Goal: Information Seeking & Learning: Compare options

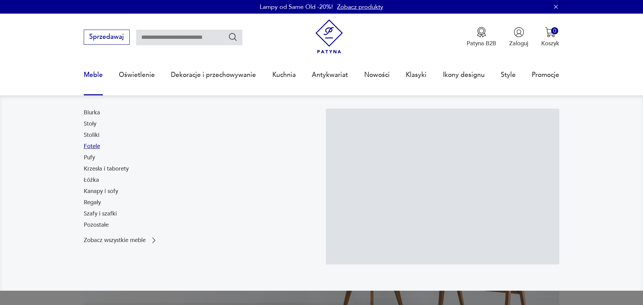
click at [97, 145] on link "Fotele" at bounding box center [92, 146] width 16 height 8
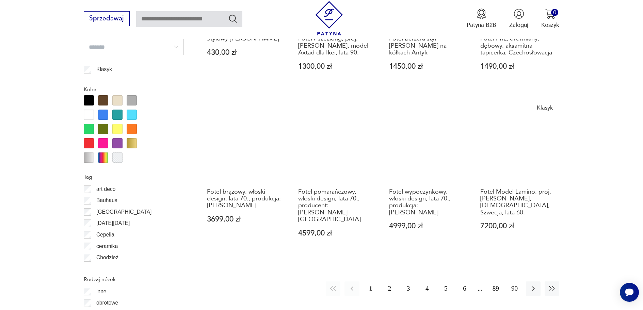
scroll to position [771, 0]
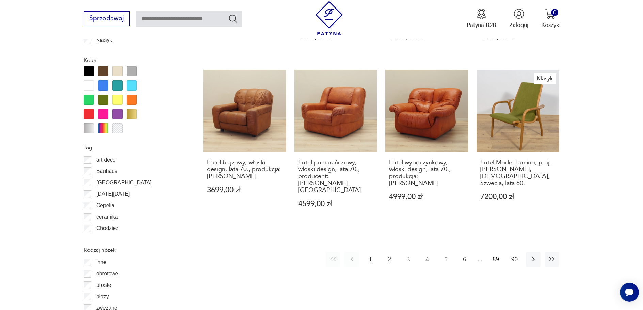
click at [386, 252] on button "2" at bounding box center [390, 259] width 15 height 15
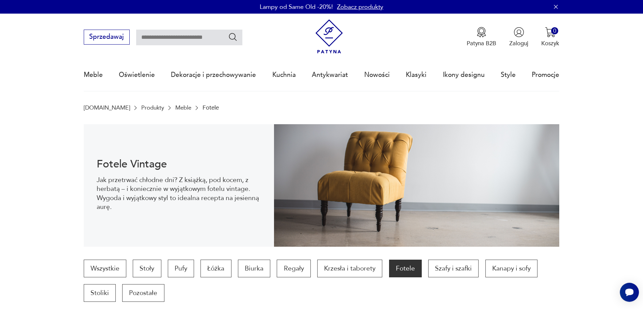
click at [201, 39] on input "text" at bounding box center [189, 38] width 106 height 16
type input "****"
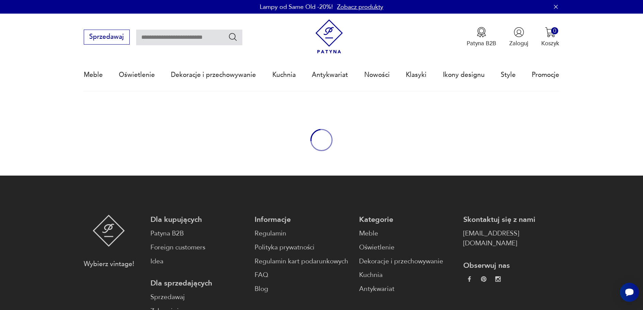
type input "****"
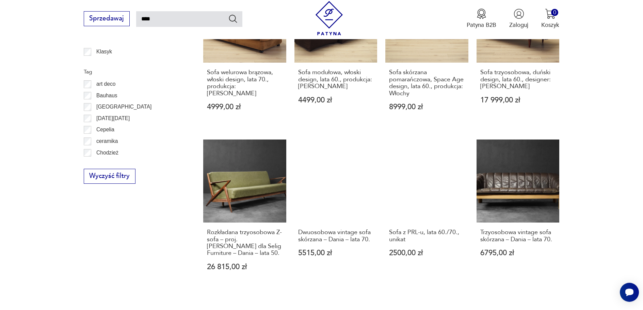
scroll to position [592, 0]
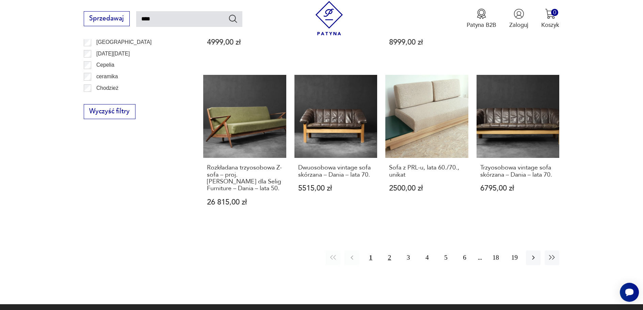
click at [388, 251] on button "2" at bounding box center [390, 258] width 15 height 15
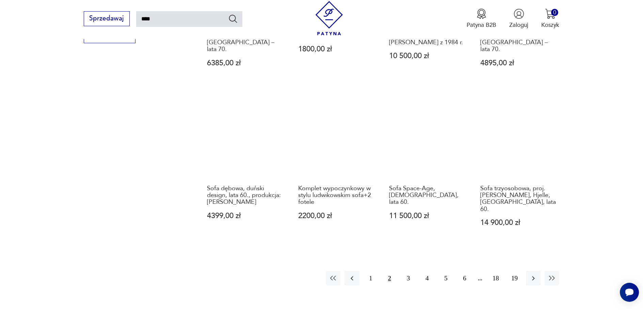
scroll to position [550, 0]
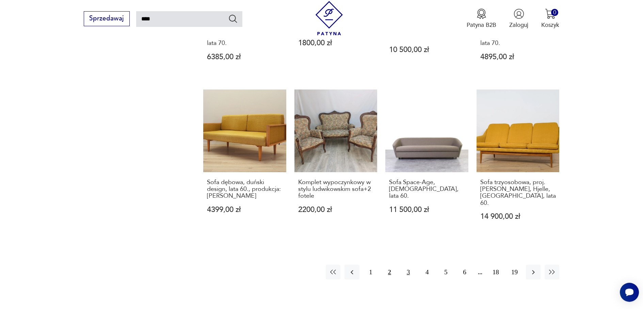
click at [408, 265] on button "3" at bounding box center [408, 272] width 15 height 15
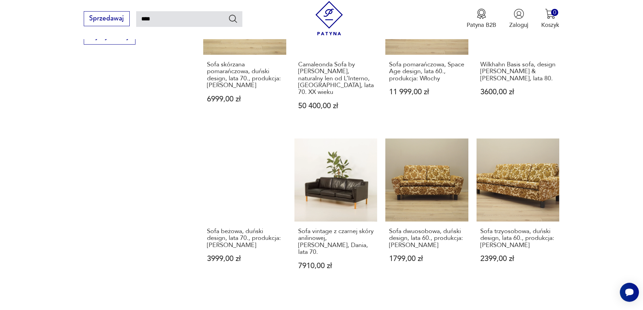
scroll to position [584, 0]
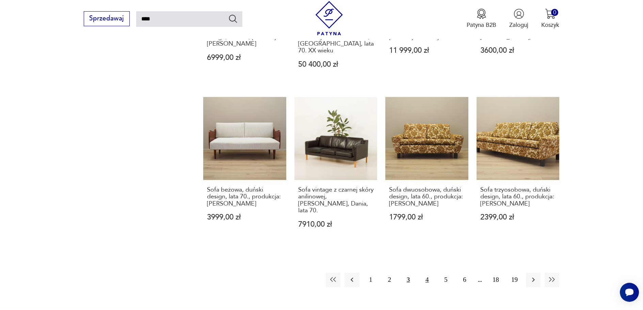
click at [425, 273] on button "4" at bounding box center [427, 280] width 15 height 15
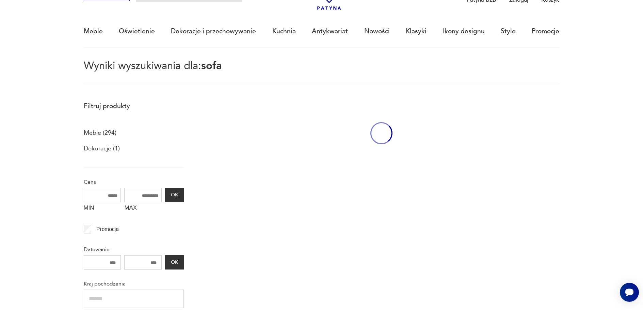
scroll to position [39, 0]
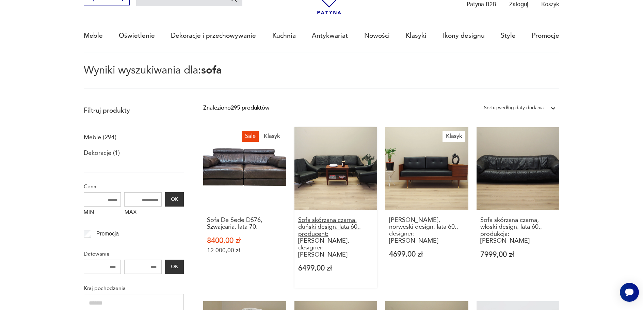
click at [343, 227] on h3 "Sofa skórzana czarna, duński design, lata 60., producent: Eran Møbler, designer…" at bounding box center [336, 238] width 76 height 42
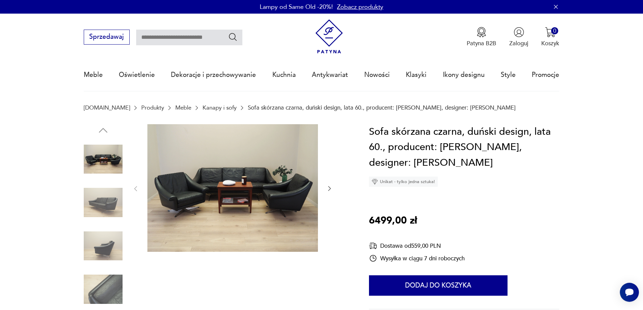
click at [295, 189] on img at bounding box center [232, 188] width 171 height 128
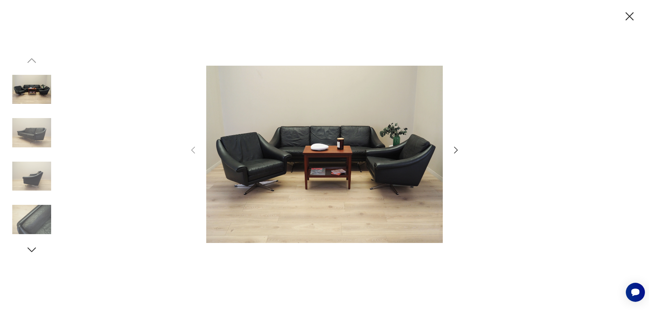
click at [339, 148] on img at bounding box center [324, 154] width 236 height 248
click at [453, 151] on icon "button" at bounding box center [456, 150] width 10 height 10
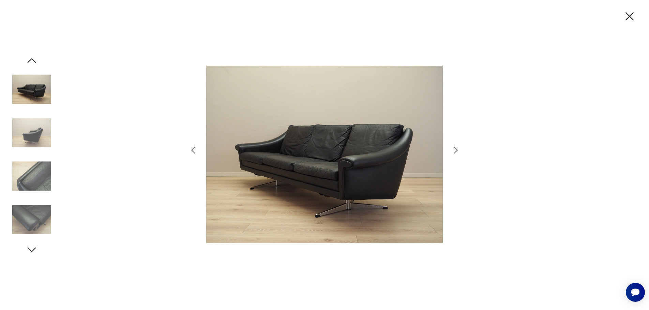
click at [453, 151] on icon "button" at bounding box center [456, 150] width 10 height 10
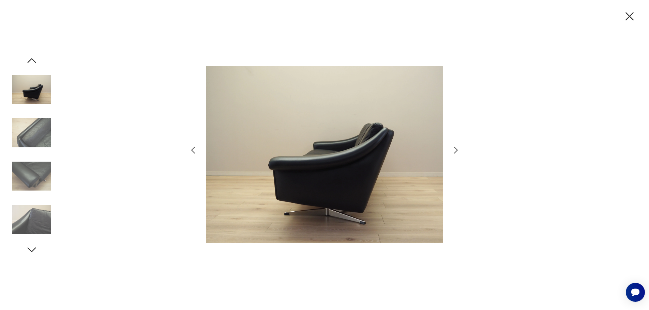
click at [453, 151] on icon "button" at bounding box center [456, 150] width 10 height 10
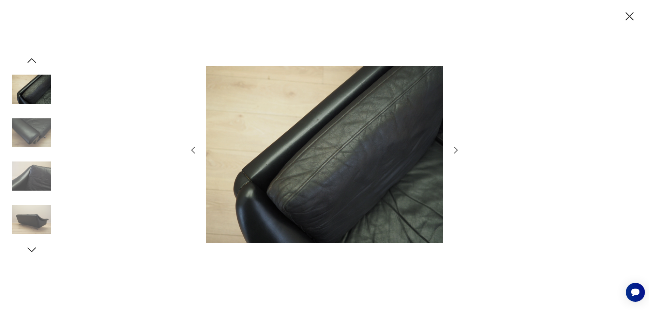
click at [452, 151] on icon "button" at bounding box center [456, 150] width 10 height 10
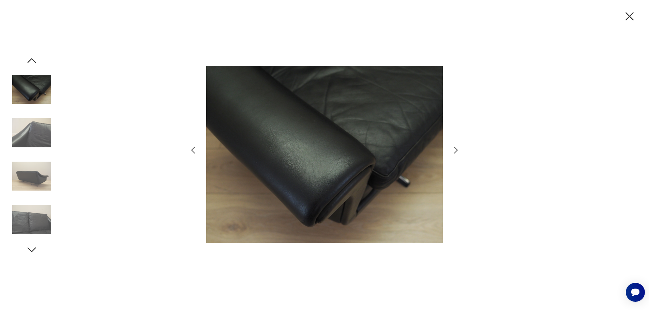
click at [452, 152] on icon "button" at bounding box center [456, 150] width 10 height 10
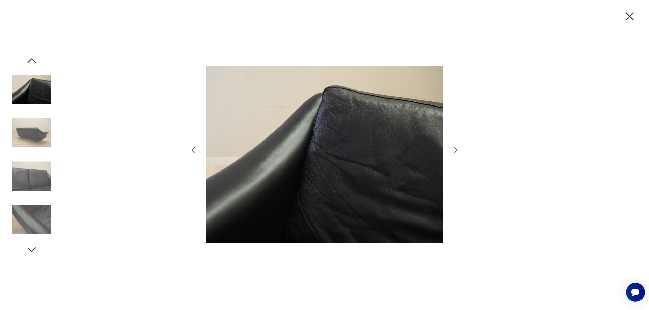
click at [452, 152] on icon "button" at bounding box center [456, 150] width 10 height 10
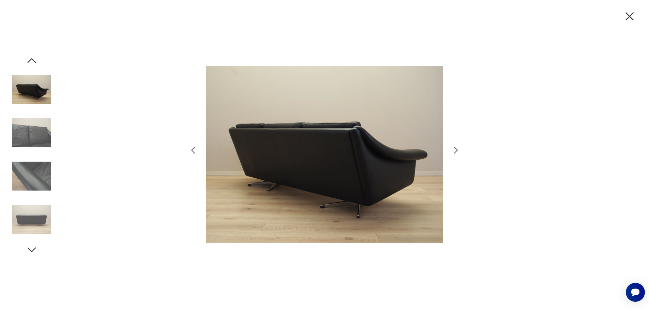
click at [452, 152] on icon "button" at bounding box center [456, 150] width 10 height 10
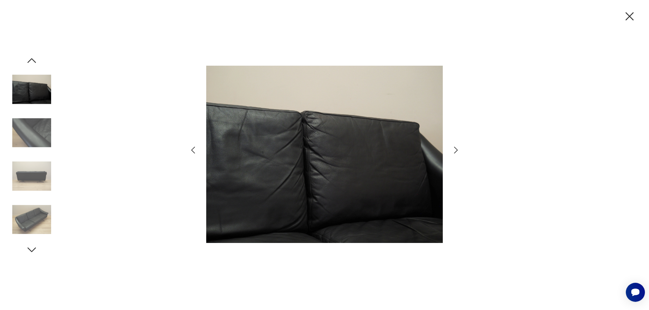
click at [452, 152] on icon "button" at bounding box center [456, 150] width 10 height 10
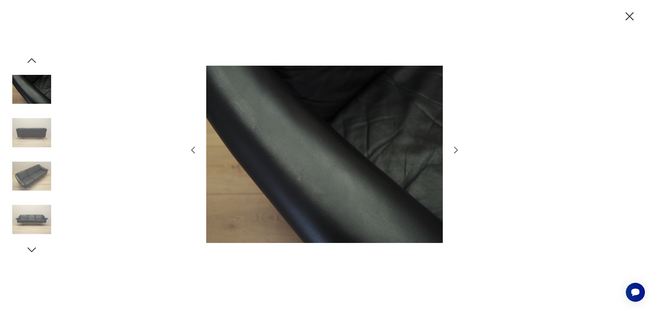
click at [452, 152] on icon "button" at bounding box center [456, 150] width 10 height 10
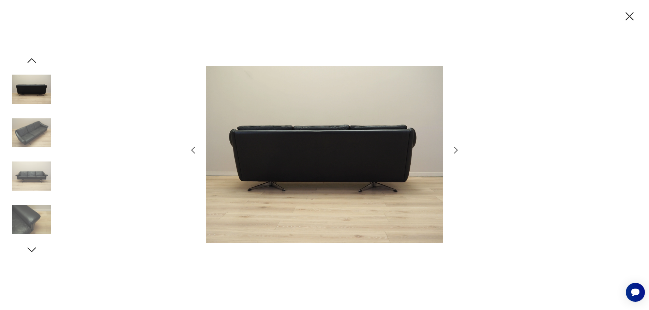
click at [452, 152] on icon "button" at bounding box center [456, 150] width 10 height 10
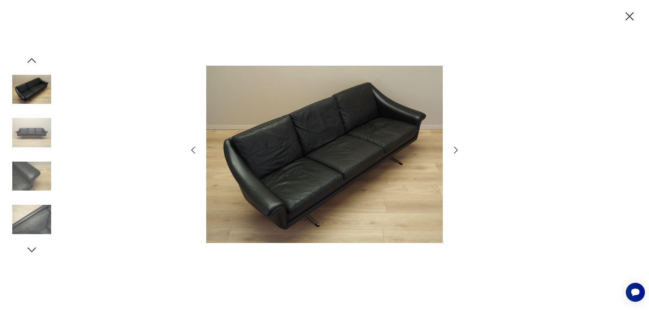
click at [452, 152] on icon "button" at bounding box center [456, 150] width 10 height 10
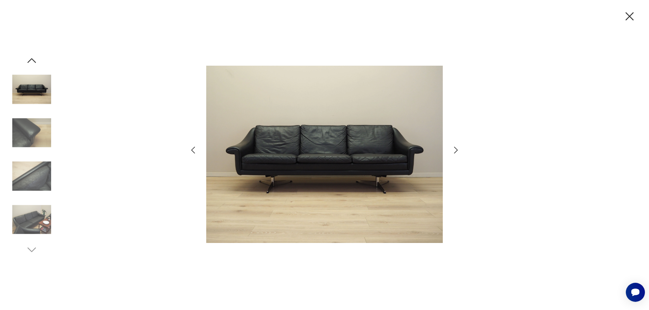
click at [452, 152] on icon "button" at bounding box center [456, 150] width 10 height 10
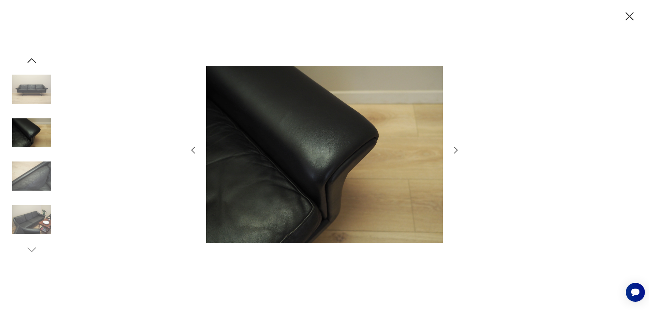
click at [627, 14] on icon "button" at bounding box center [629, 16] width 14 height 14
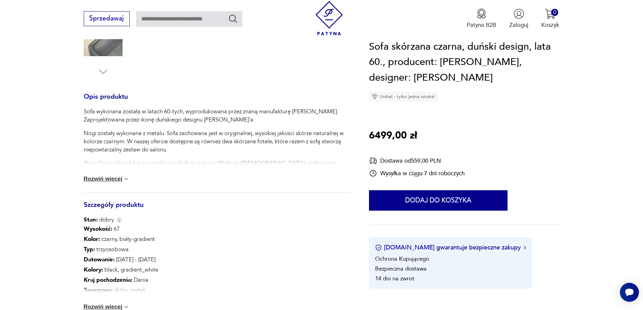
scroll to position [272, 0]
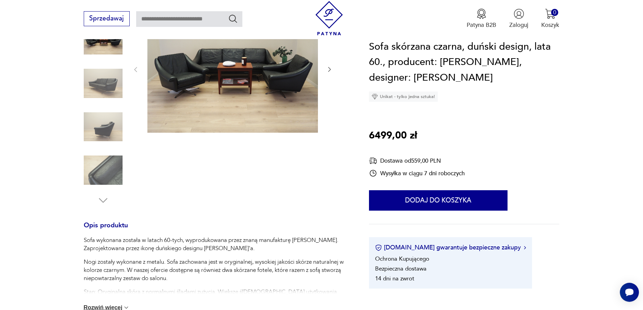
type input "****"
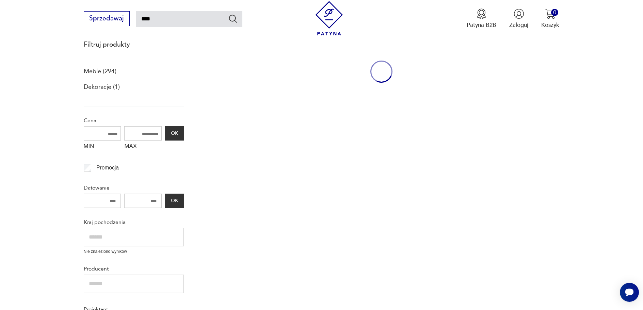
scroll to position [91, 0]
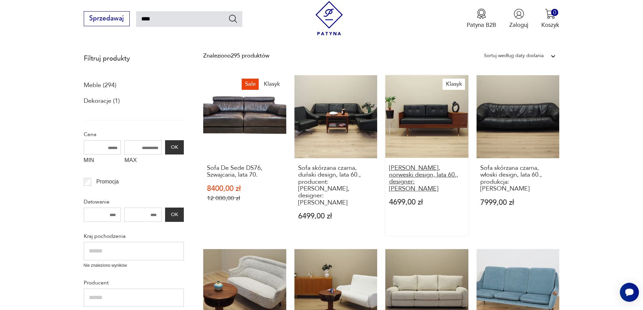
click at [411, 170] on h3 "Sofa mahoniowa, norweski design, lata 60., designer: Ingmar Relling" at bounding box center [427, 179] width 76 height 28
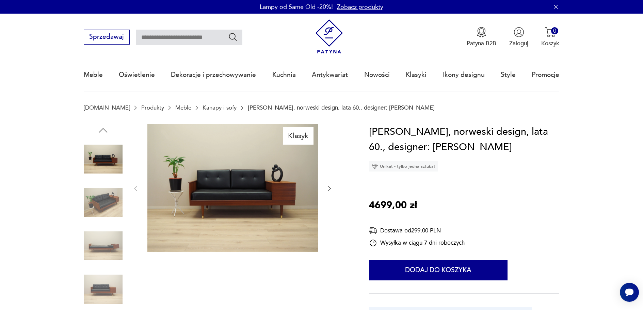
click at [330, 188] on icon "button" at bounding box center [329, 188] width 7 height 7
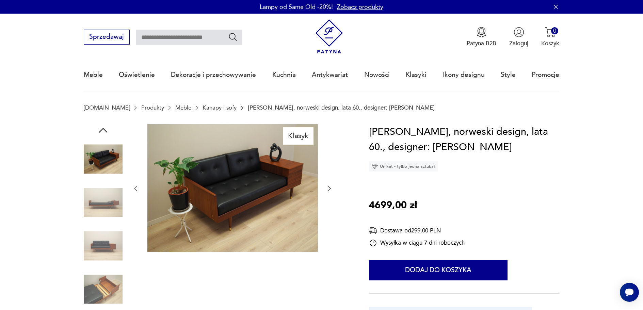
click at [330, 188] on icon "button" at bounding box center [329, 189] width 3 height 5
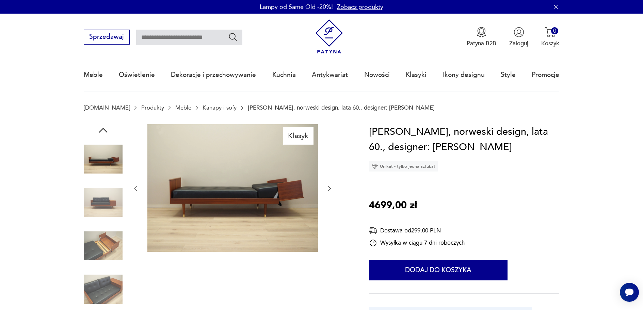
click at [330, 188] on icon "button" at bounding box center [329, 189] width 3 height 5
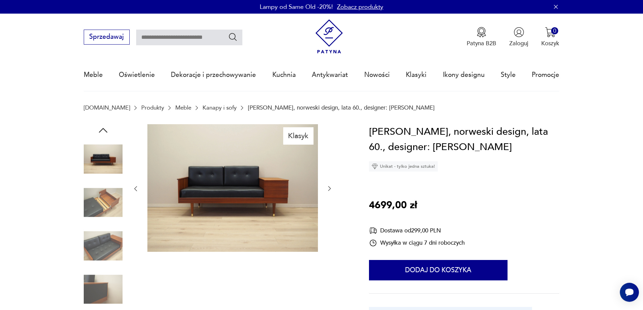
type input "****"
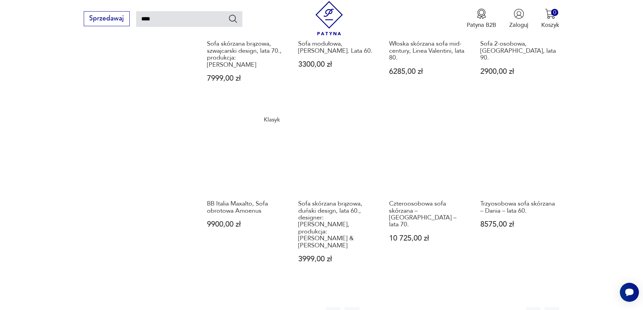
scroll to position [568, 0]
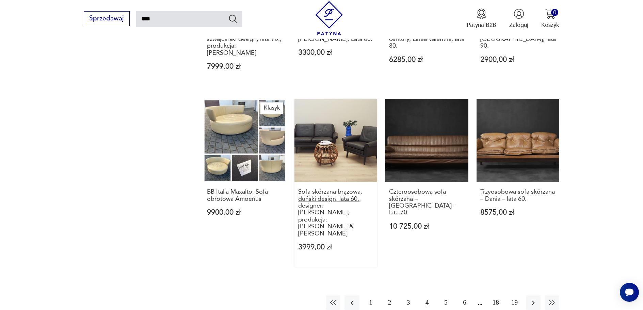
click at [313, 189] on h3 "Sofa skórzana brązowa, duński design, lata 60., designer: Aage Christiansen, pr…" at bounding box center [336, 213] width 76 height 49
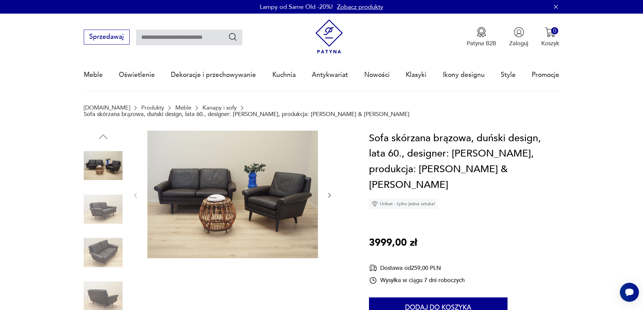
type input "****"
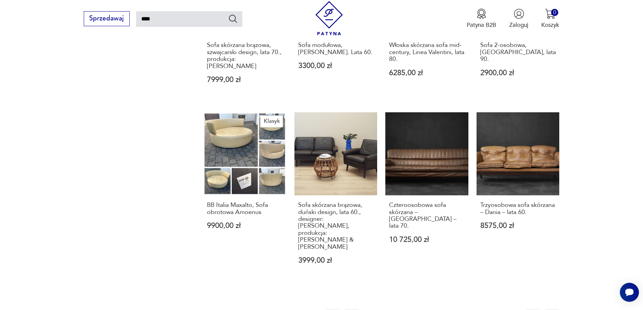
scroll to position [589, 0]
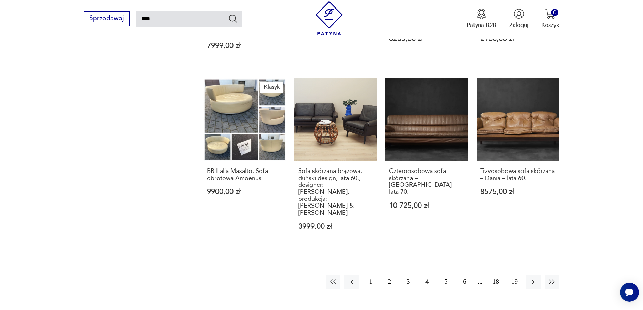
click at [443, 275] on button "5" at bounding box center [446, 282] width 15 height 15
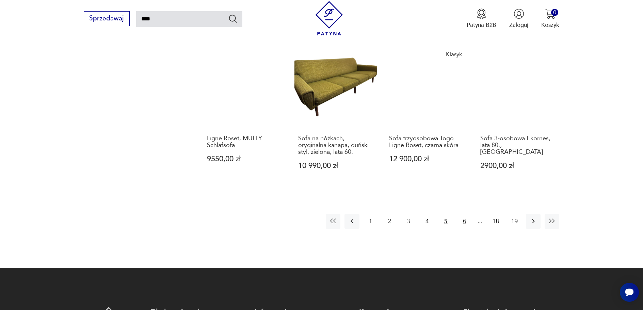
scroll to position [618, 0]
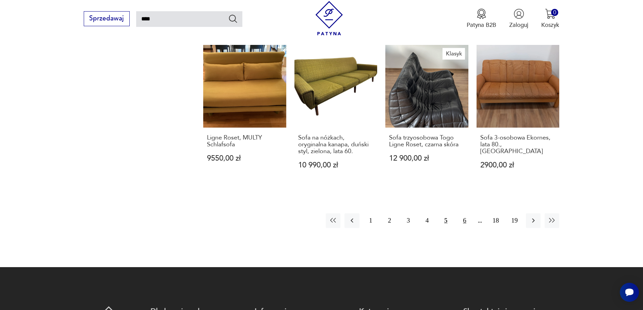
click at [465, 214] on button "6" at bounding box center [465, 221] width 15 height 15
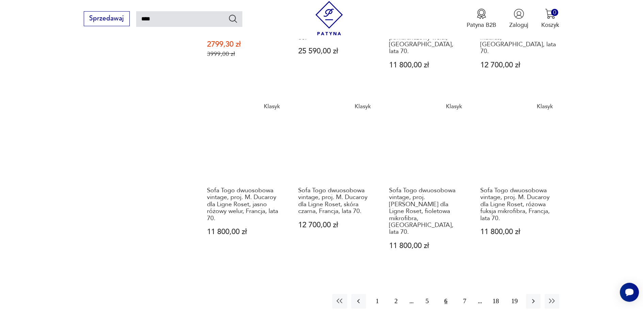
scroll to position [584, 0]
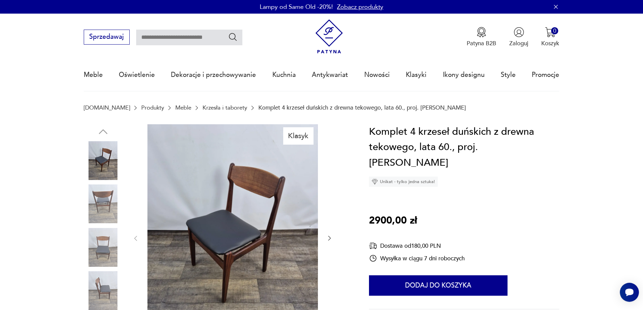
click at [174, 41] on input "text" at bounding box center [189, 38] width 106 height 16
type input "****"
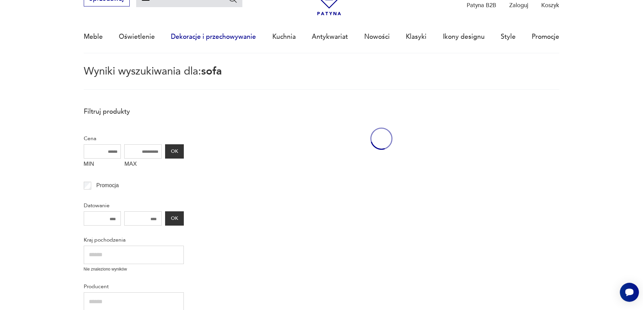
scroll to position [39, 0]
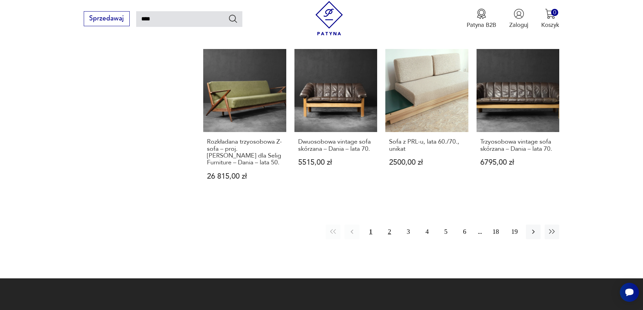
click at [388, 225] on button "2" at bounding box center [390, 232] width 15 height 15
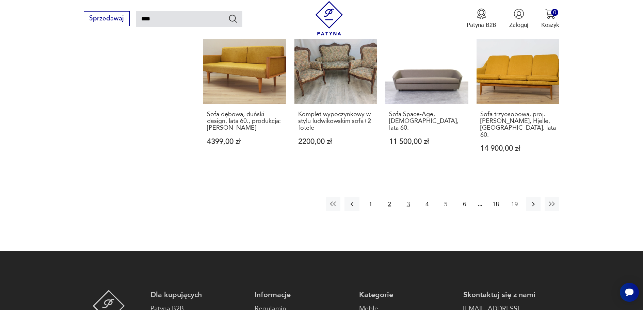
click at [410, 197] on button "3" at bounding box center [408, 204] width 15 height 15
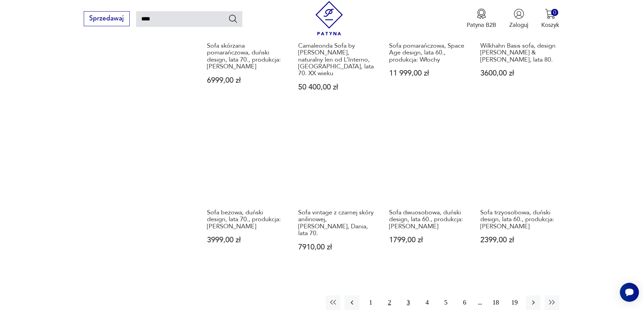
scroll to position [618, 0]
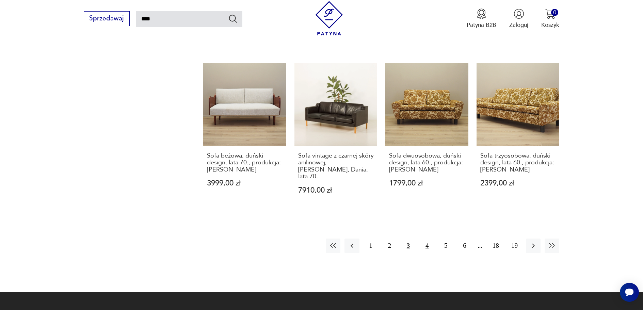
click at [429, 239] on button "4" at bounding box center [427, 246] width 15 height 15
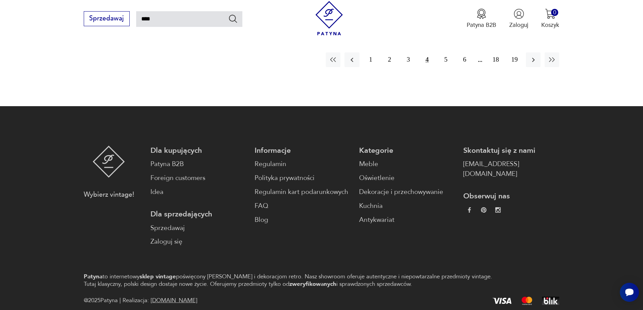
scroll to position [675, 0]
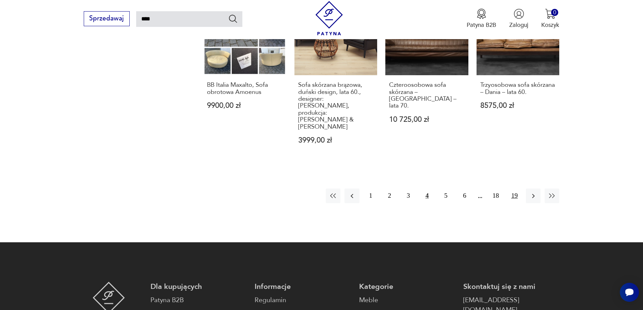
click at [517, 189] on button "19" at bounding box center [515, 196] width 15 height 15
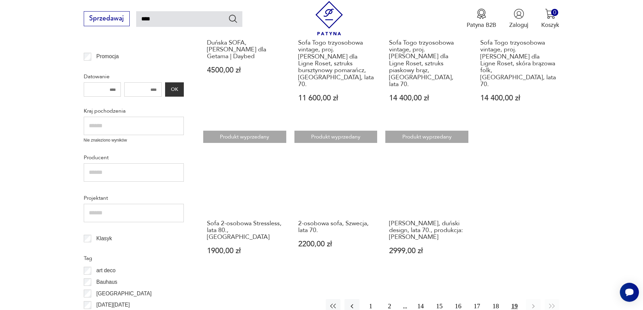
scroll to position [238, 0]
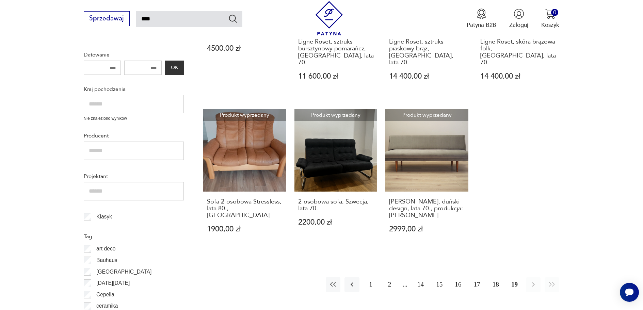
click at [474, 278] on button "17" at bounding box center [477, 285] width 15 height 15
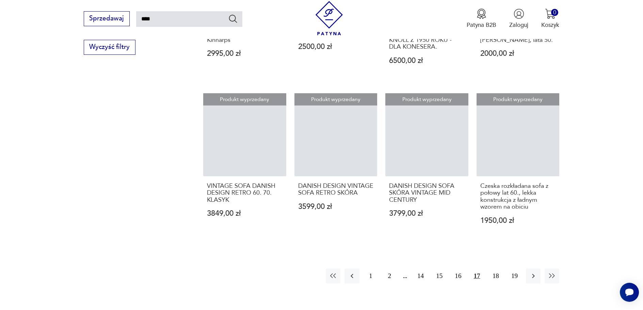
scroll to position [584, 0]
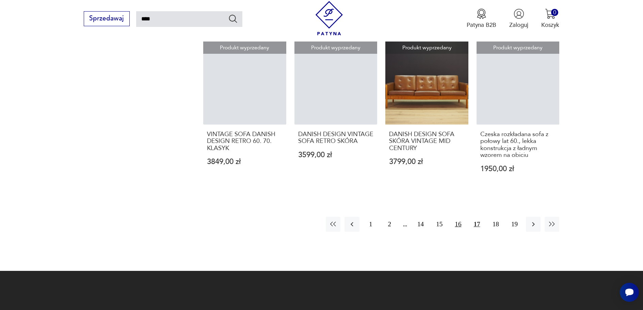
click at [460, 225] on button "16" at bounding box center [458, 224] width 15 height 15
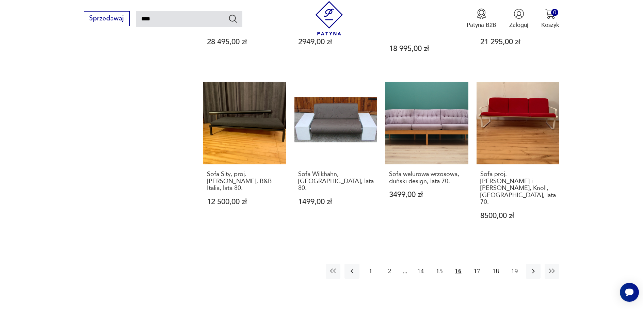
scroll to position [584, 0]
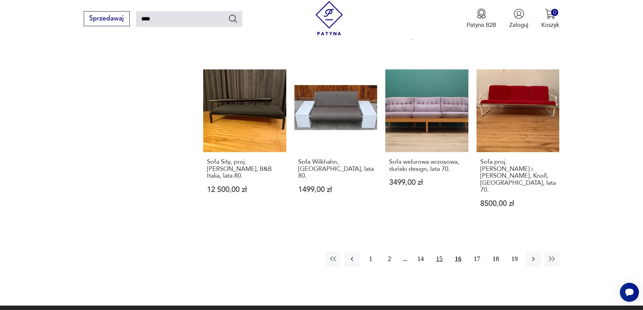
click at [442, 252] on button "15" at bounding box center [439, 259] width 15 height 15
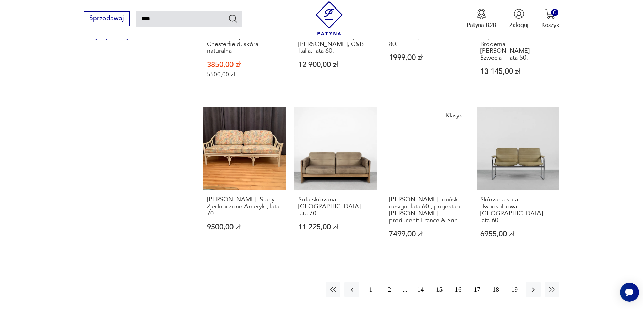
scroll to position [584, 0]
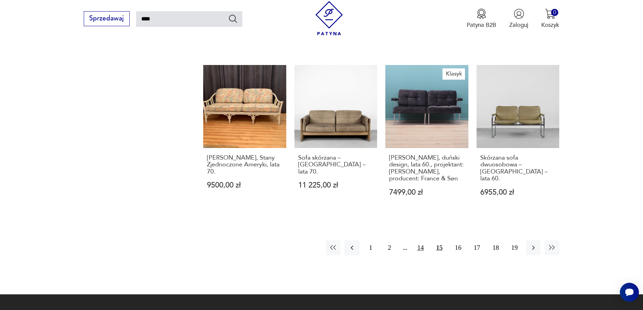
click at [422, 240] on button "14" at bounding box center [420, 247] width 15 height 15
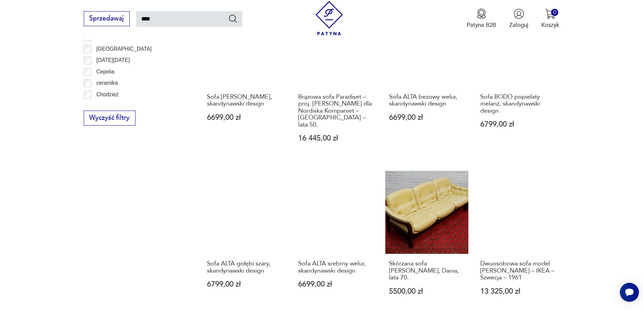
scroll to position [550, 0]
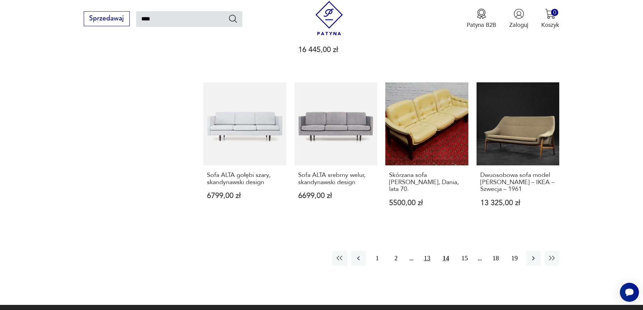
click at [431, 264] on button "13" at bounding box center [427, 258] width 15 height 15
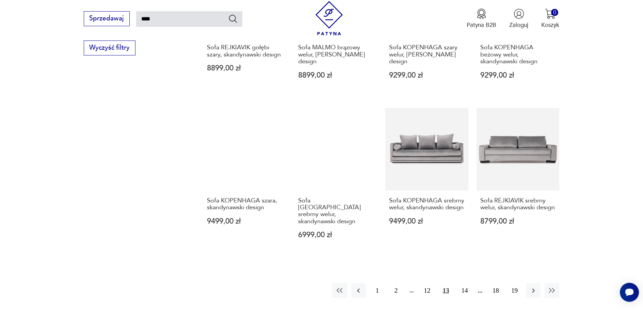
scroll to position [618, 0]
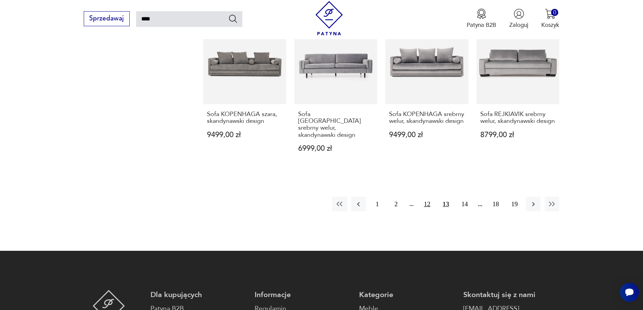
click at [432, 197] on button "12" at bounding box center [427, 204] width 15 height 15
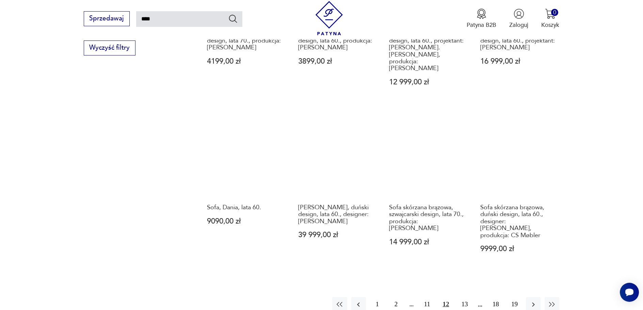
scroll to position [550, 0]
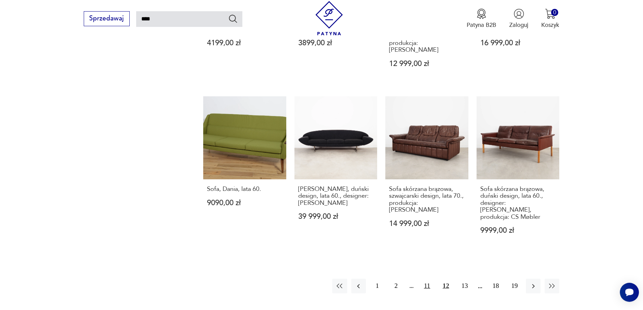
click at [430, 279] on button "11" at bounding box center [427, 286] width 15 height 15
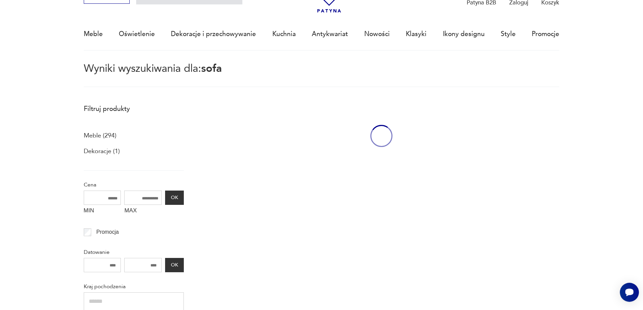
scroll to position [39, 0]
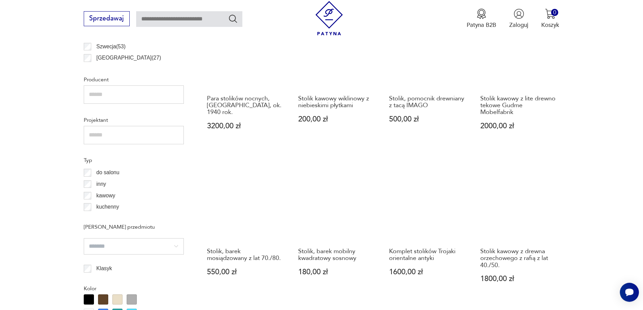
scroll to position [533, 0]
